Goal: Task Accomplishment & Management: Use online tool/utility

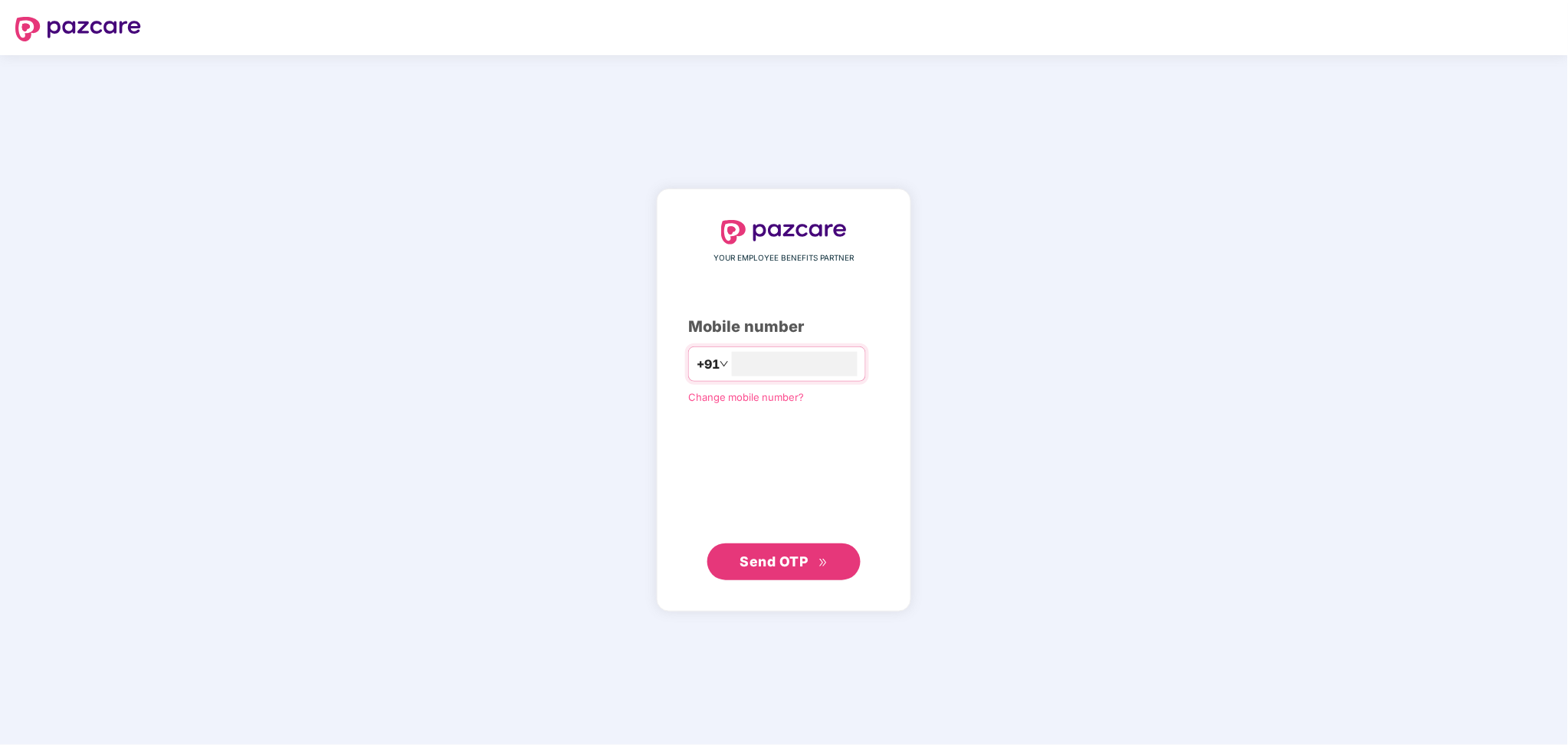
type input "**********"
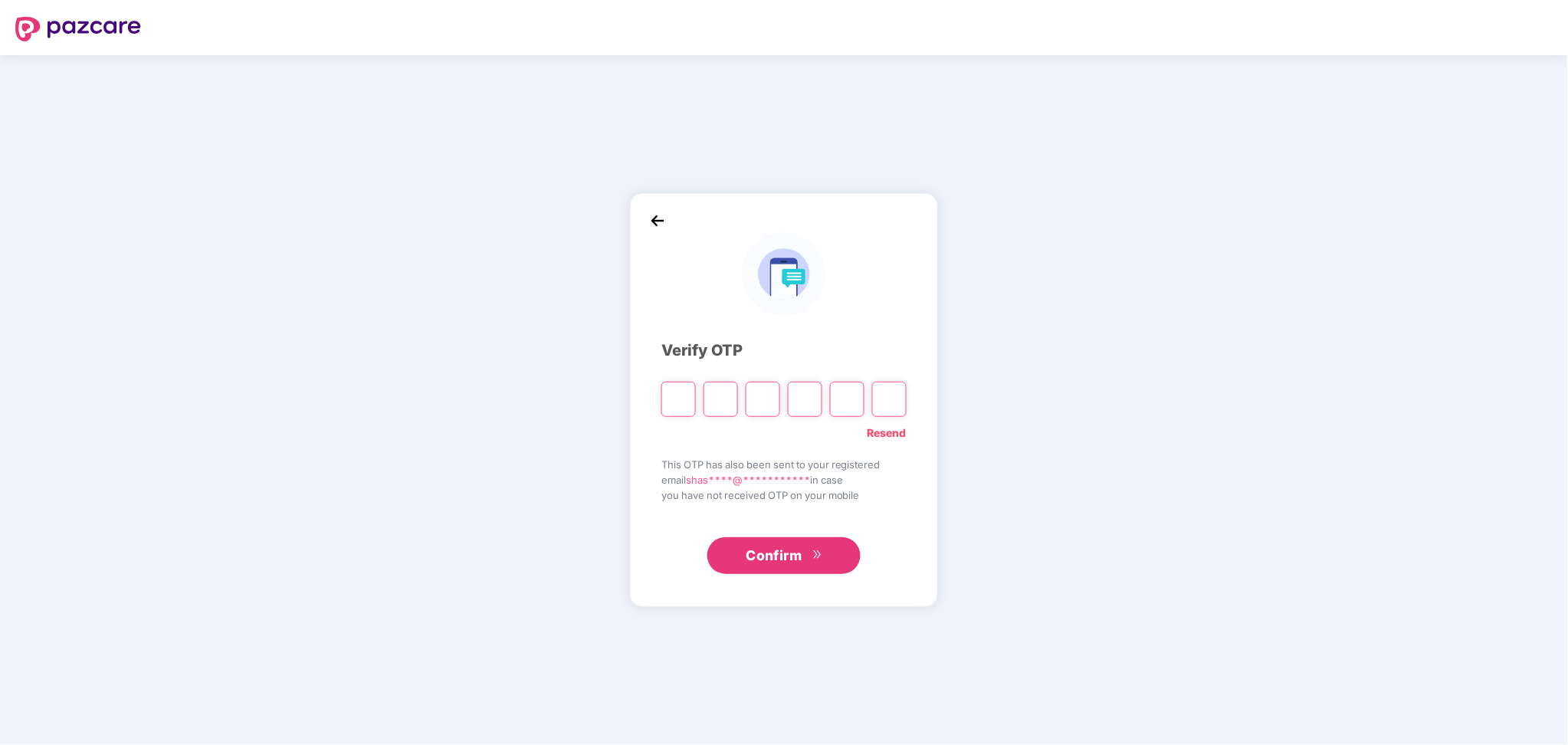
paste input "*"
type input "*"
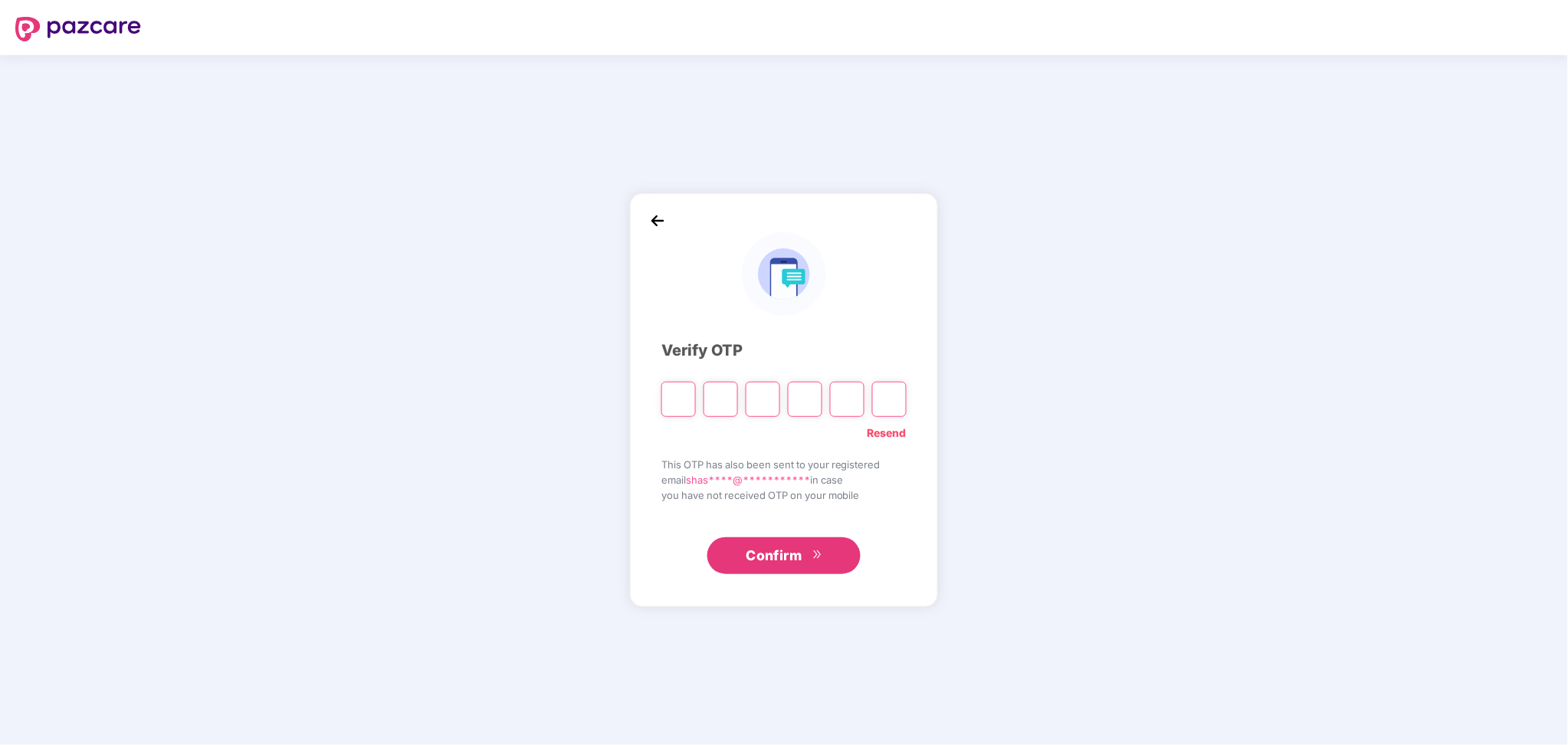
type input "*"
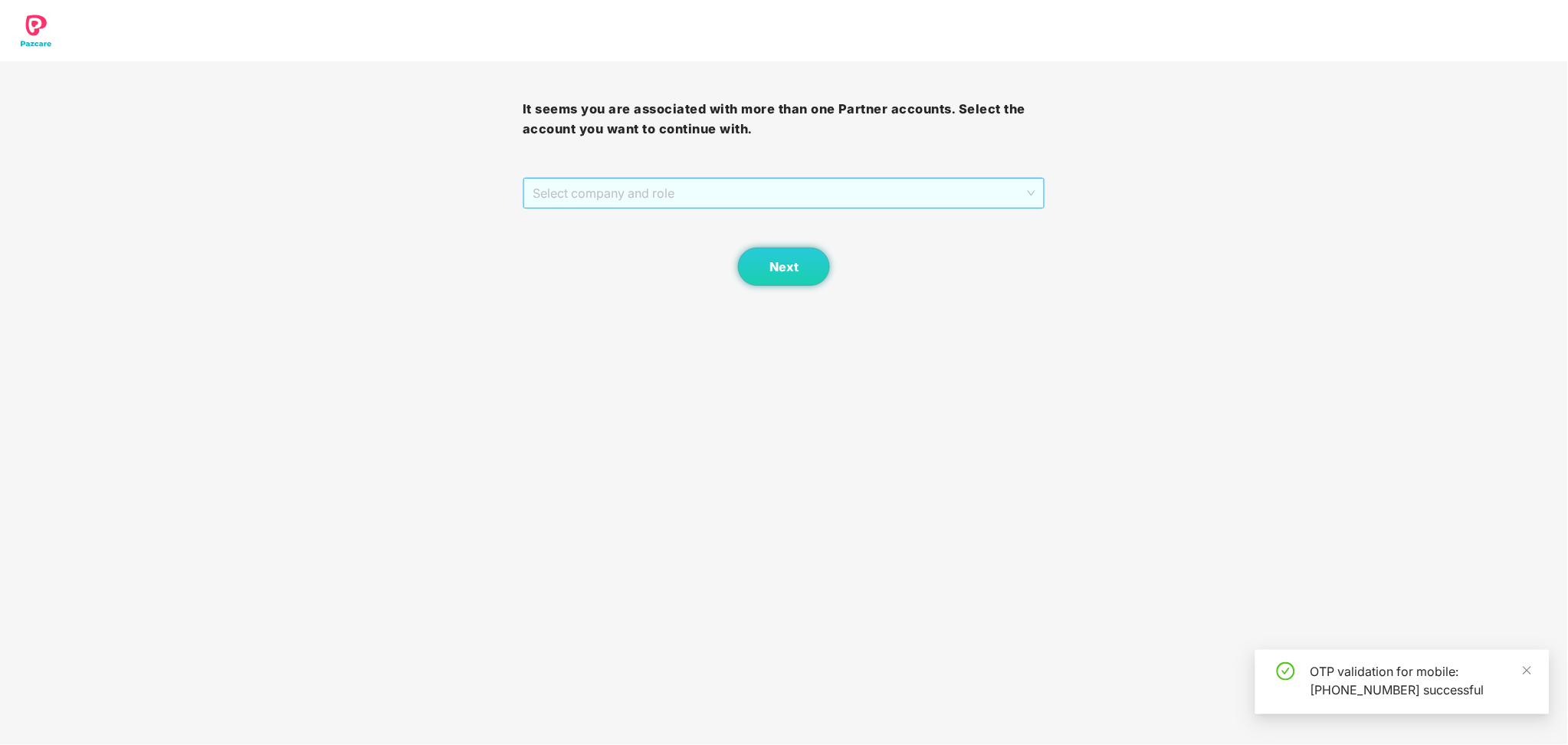
click at [744, 189] on span "Select company and role" at bounding box center [784, 194] width 503 height 29
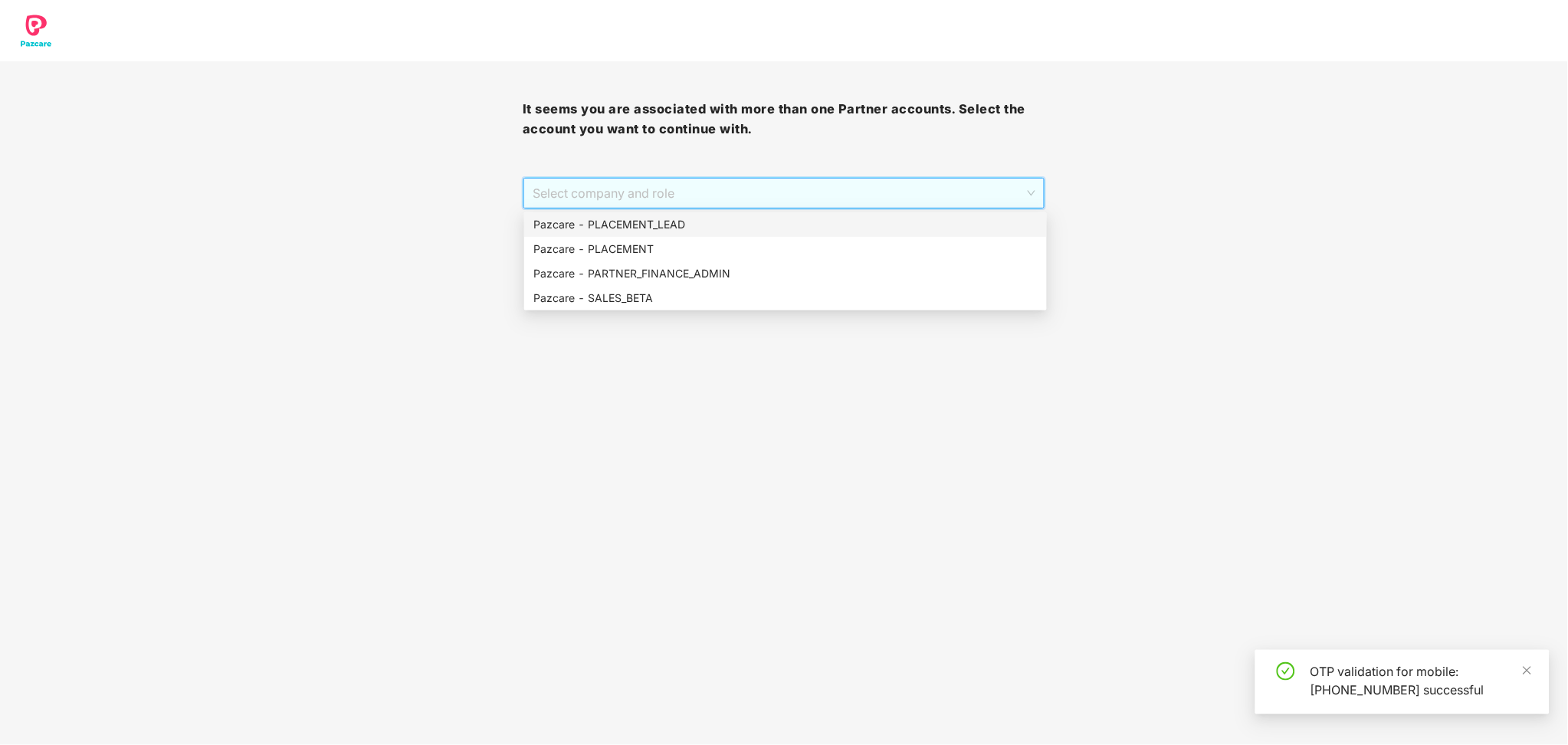
click at [681, 220] on div "Pazcare - PLACEMENT_LEAD" at bounding box center [785, 224] width 504 height 17
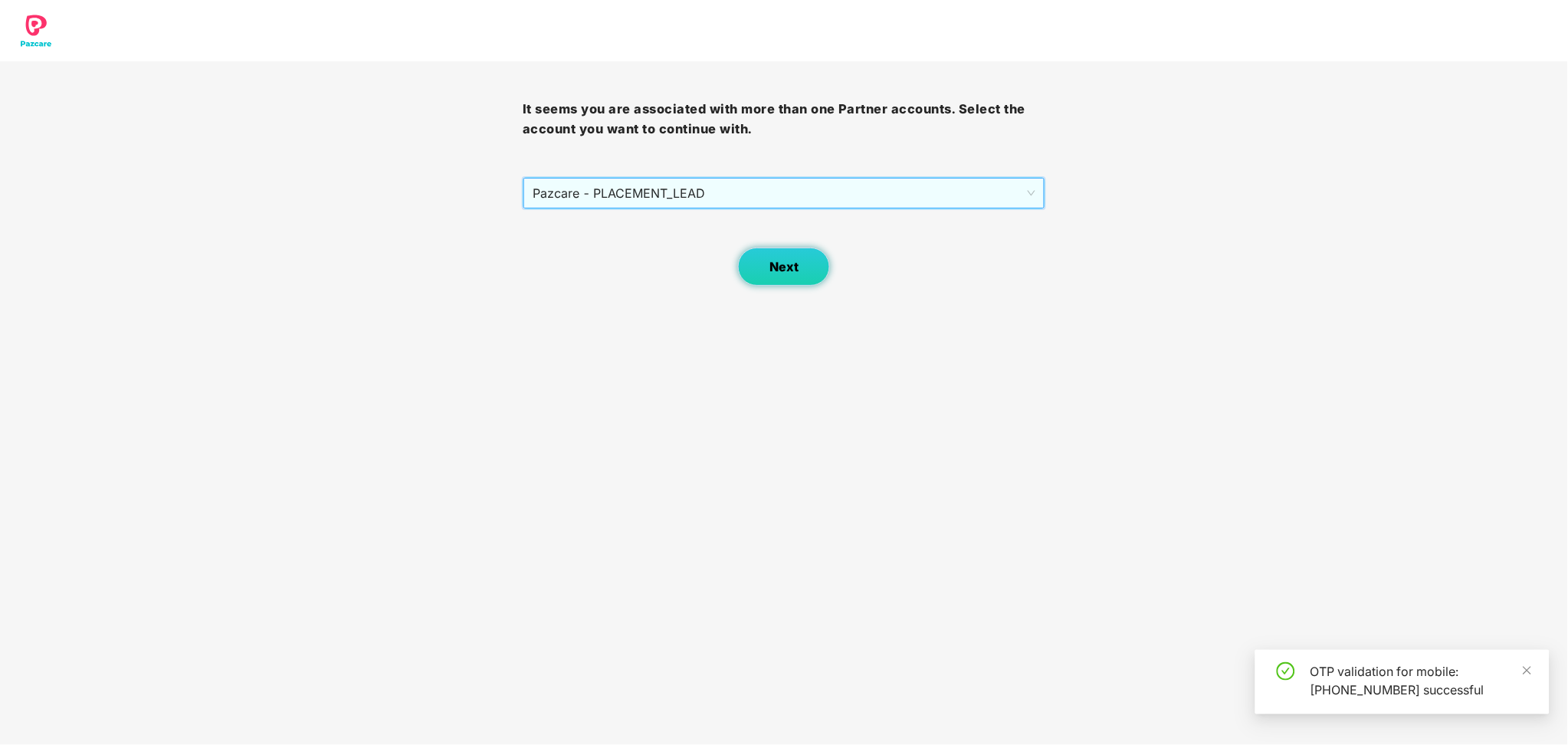
click at [765, 271] on button "Next" at bounding box center [784, 267] width 92 height 39
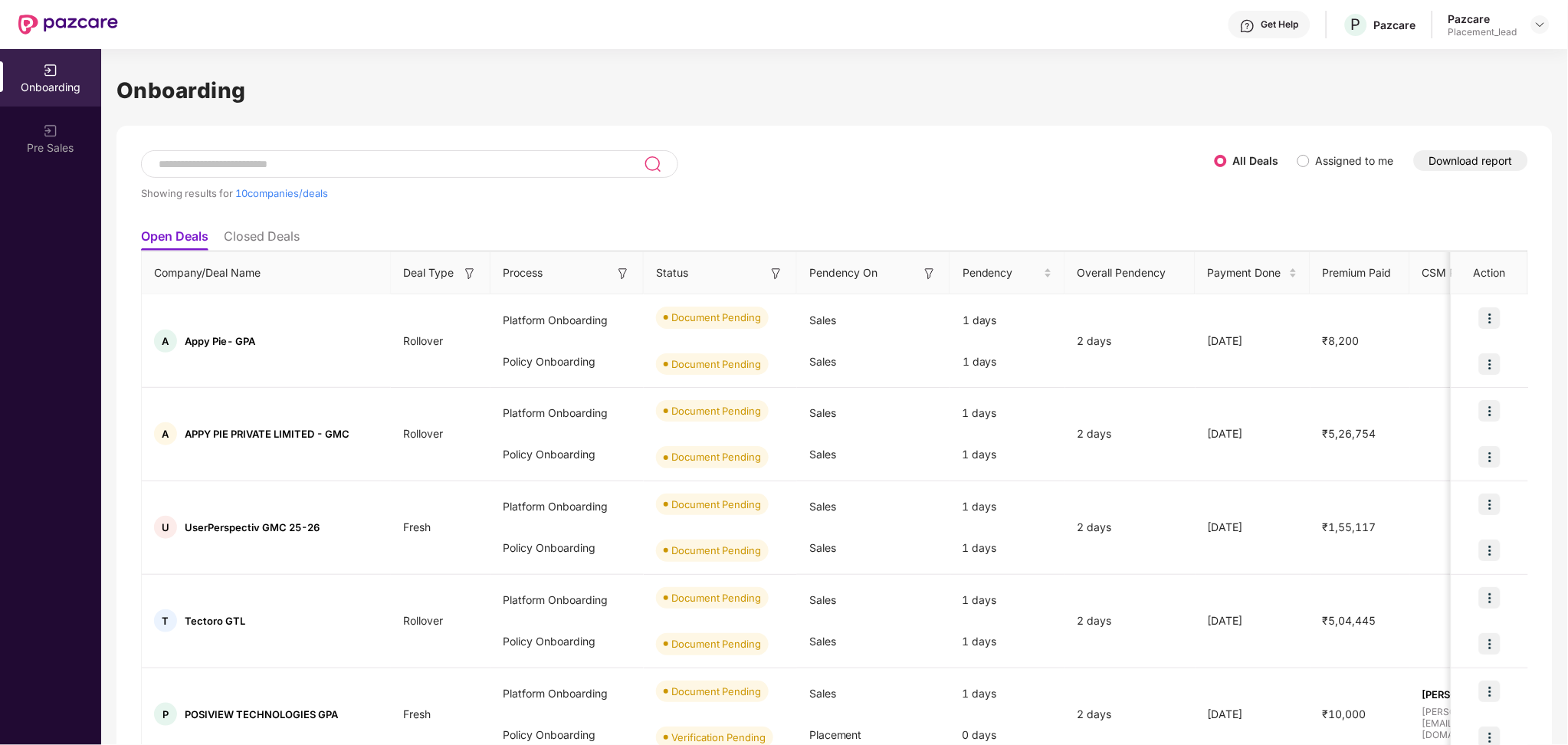
click at [1460, 152] on button "Download report" at bounding box center [1471, 161] width 114 height 21
